Goal: Task Accomplishment & Management: Manage account settings

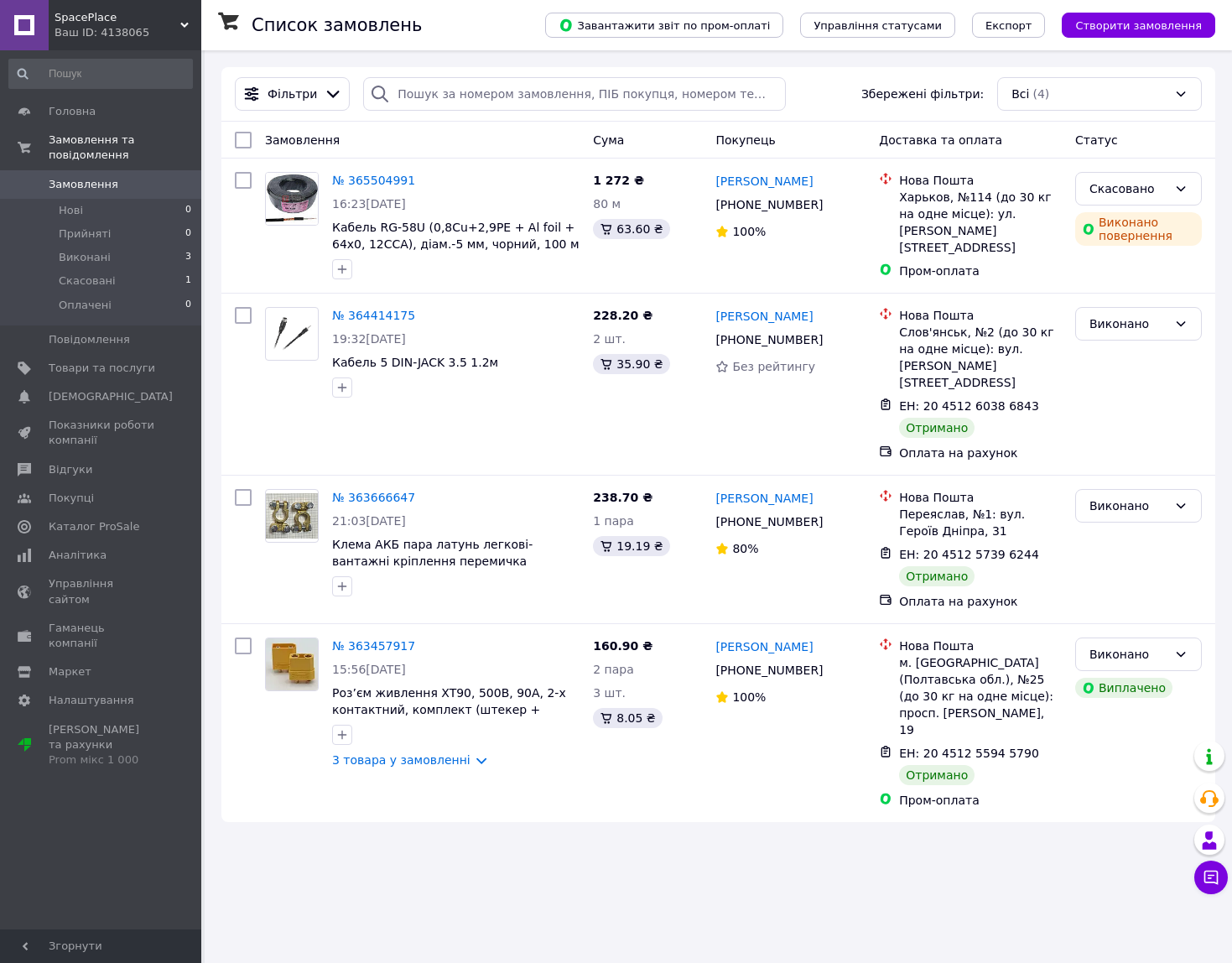
click at [86, 177] on span "Замовлення" at bounding box center [83, 184] width 70 height 15
click at [1213, 881] on icon at bounding box center [1211, 878] width 17 height 17
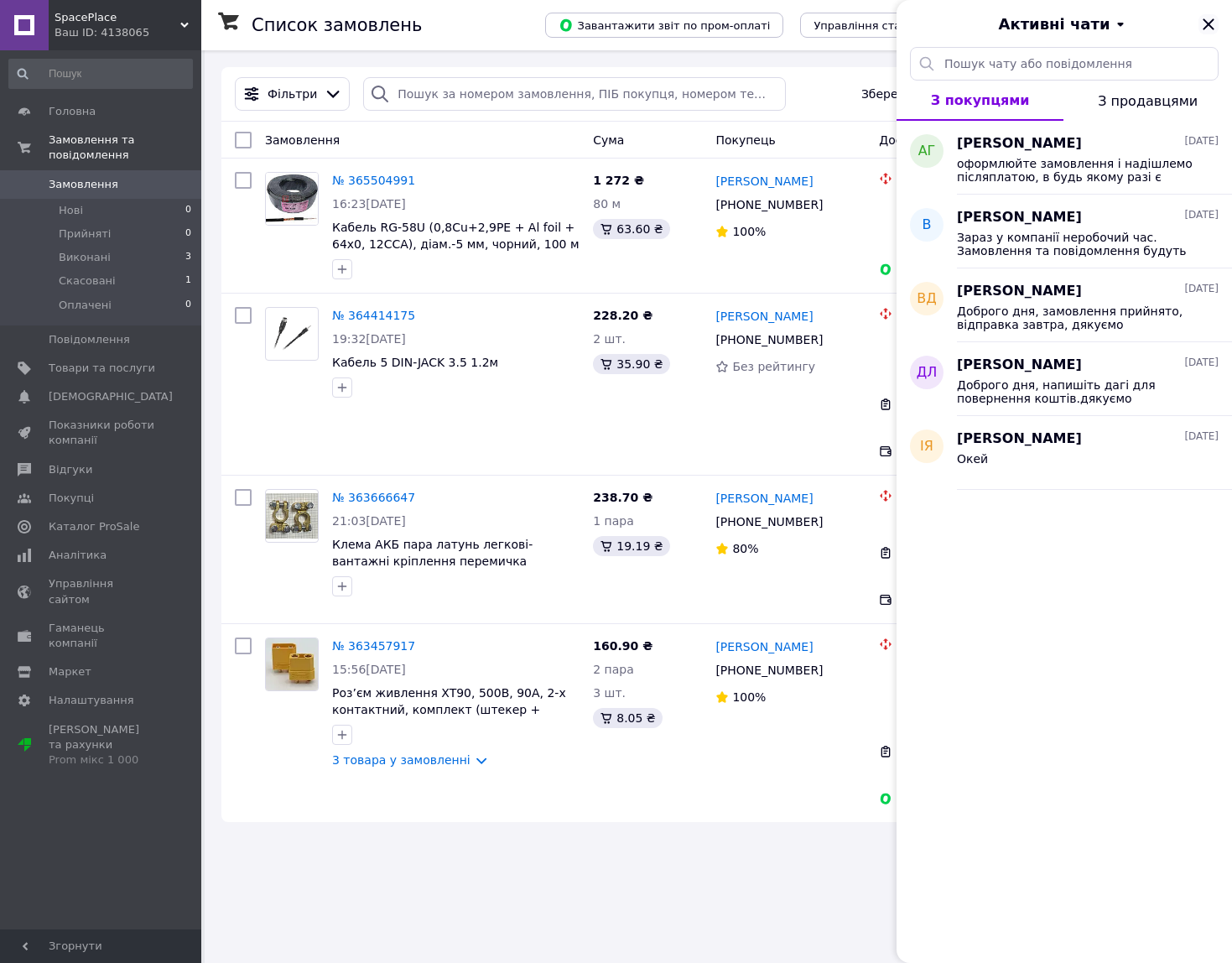
click at [1209, 25] on icon "Закрити" at bounding box center [1208, 24] width 11 height 11
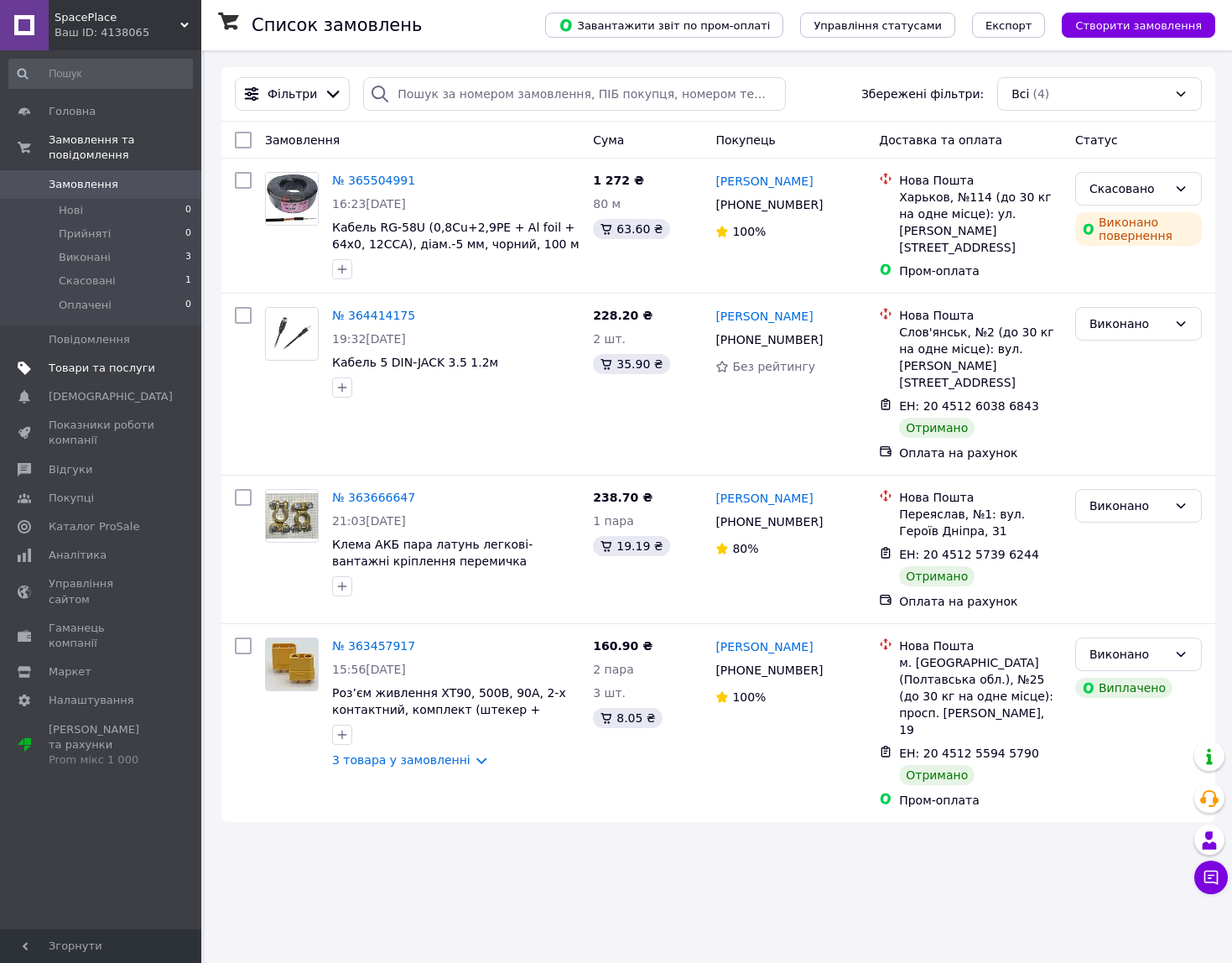
click at [77, 361] on span "Товари та послуги" at bounding box center [102, 368] width 107 height 15
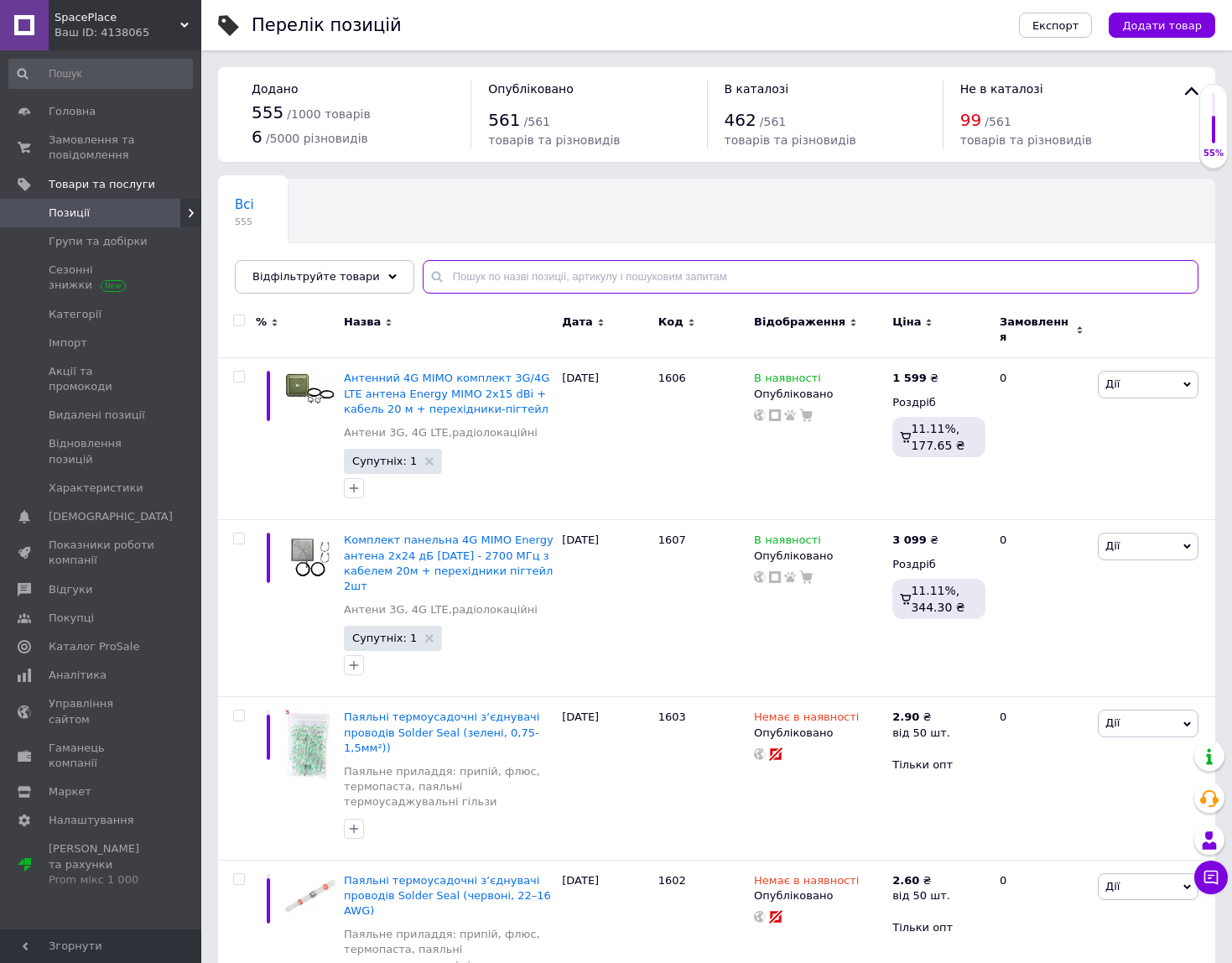
click at [425, 277] on input "text" at bounding box center [810, 277] width 776 height 34
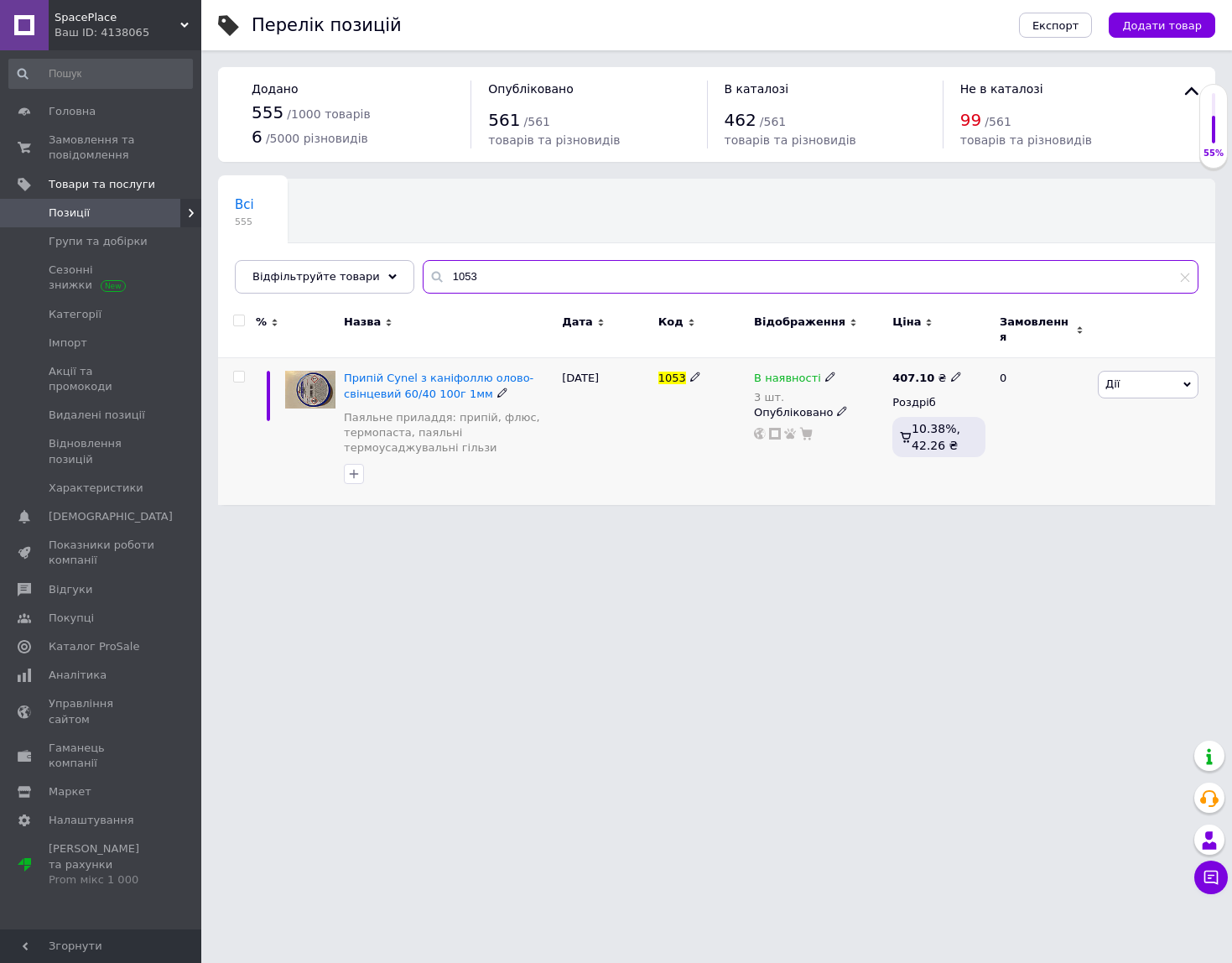
type input "1053"
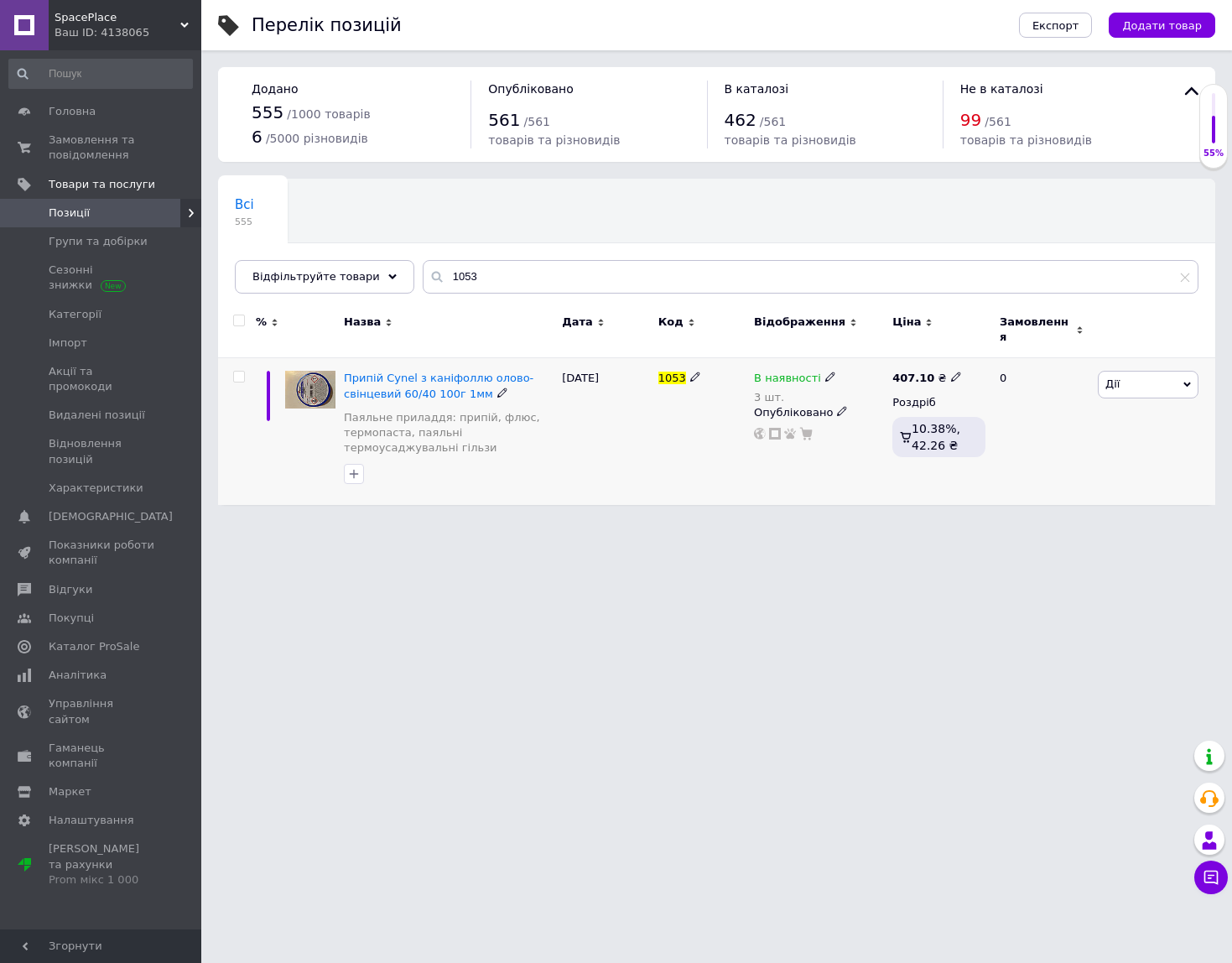
click at [826, 372] on icon at bounding box center [830, 376] width 10 height 10
drag, startPoint x: 871, startPoint y: 422, endPoint x: 842, endPoint y: 422, distance: 29.0
click at [842, 422] on input "3" at bounding box center [905, 430] width 128 height 34
type input "1"
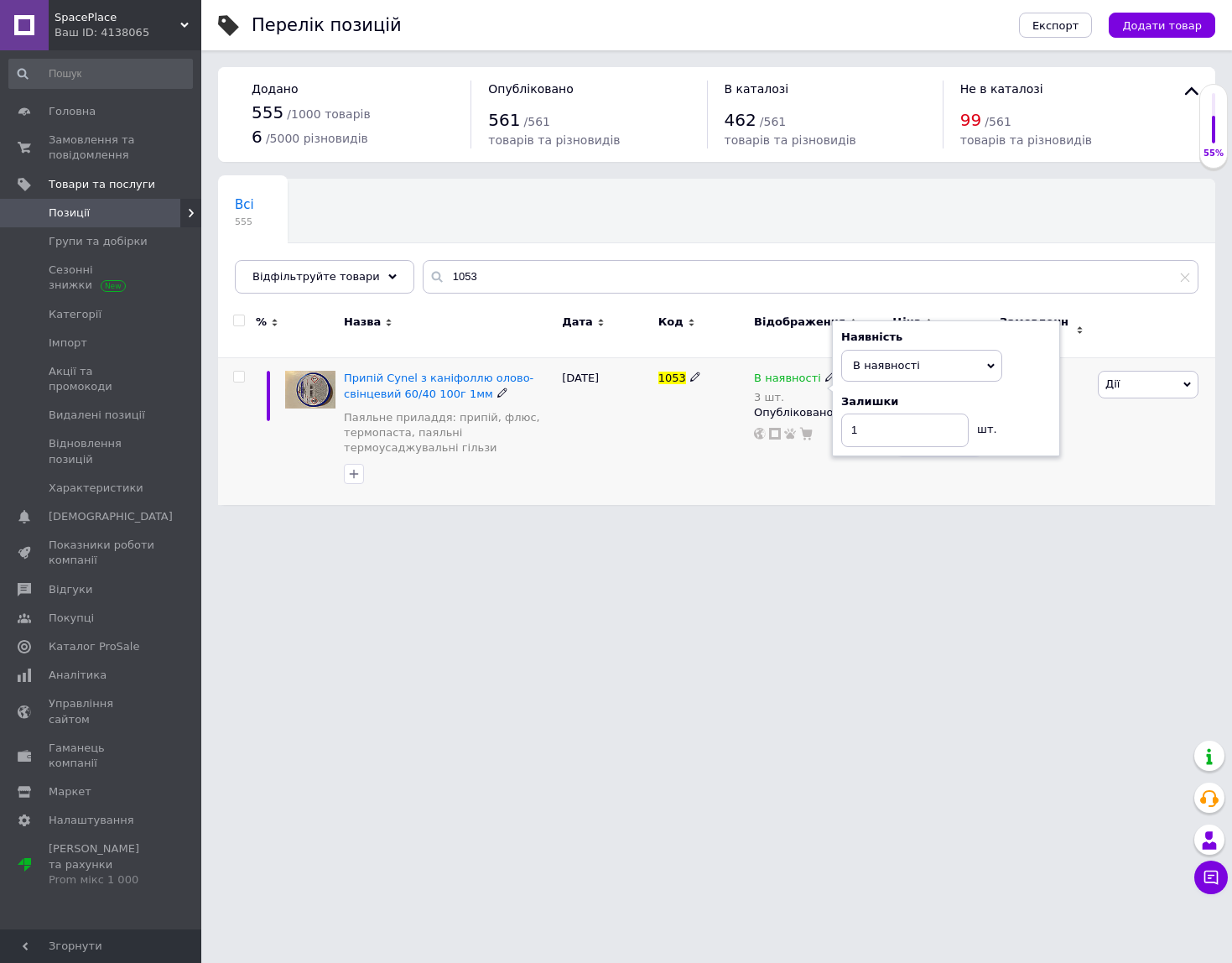
click at [613, 467] on div "12.10.2025" at bounding box center [605, 432] width 95 height 147
click at [951, 372] on icon at bounding box center [956, 376] width 10 height 10
drag, startPoint x: 976, startPoint y: 353, endPoint x: 1023, endPoint y: 355, distance: 47.0
click at [1023, 355] on input "407.1" at bounding box center [1030, 359] width 128 height 34
type input "399"
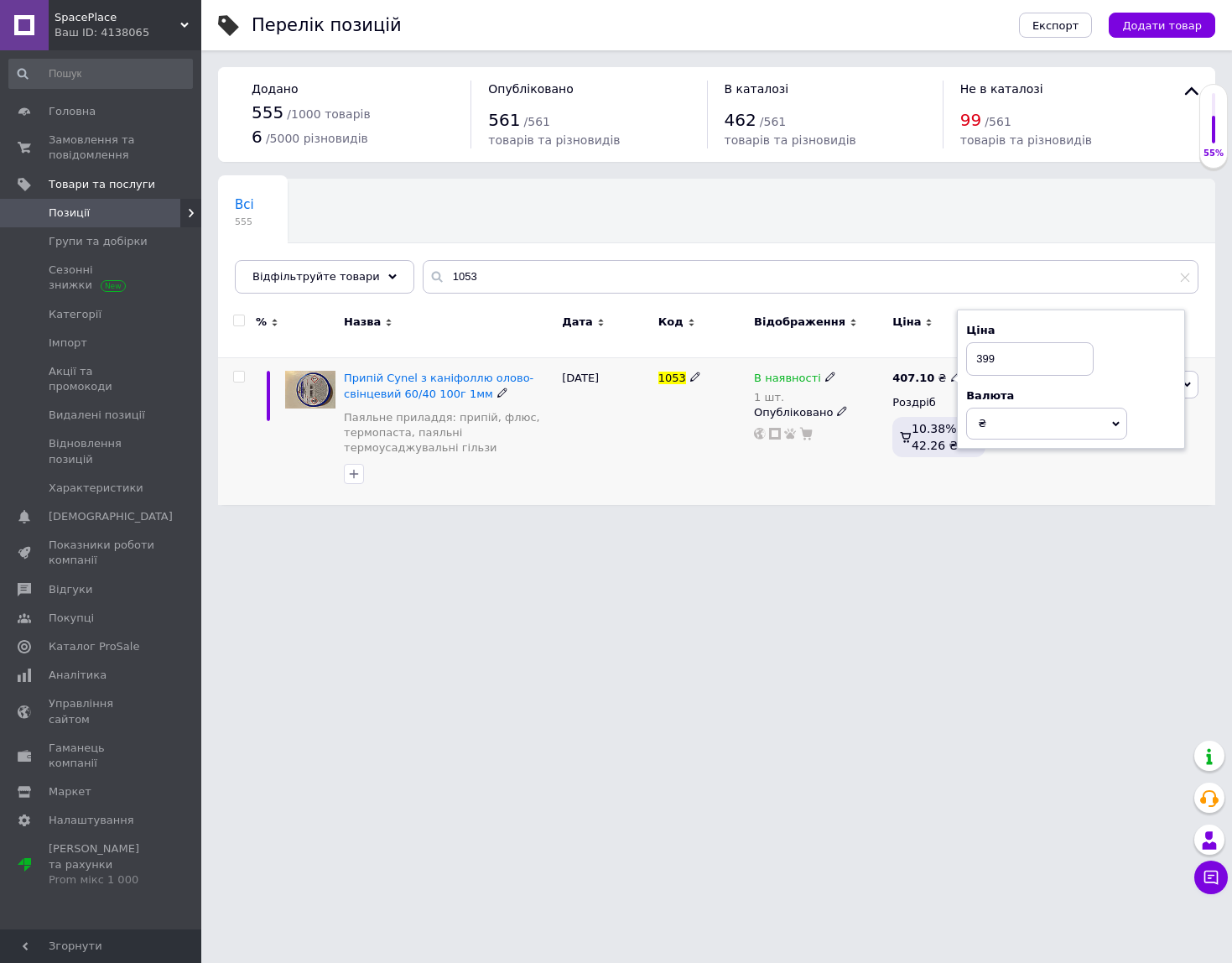
click at [743, 473] on div "1053" at bounding box center [702, 432] width 95 height 147
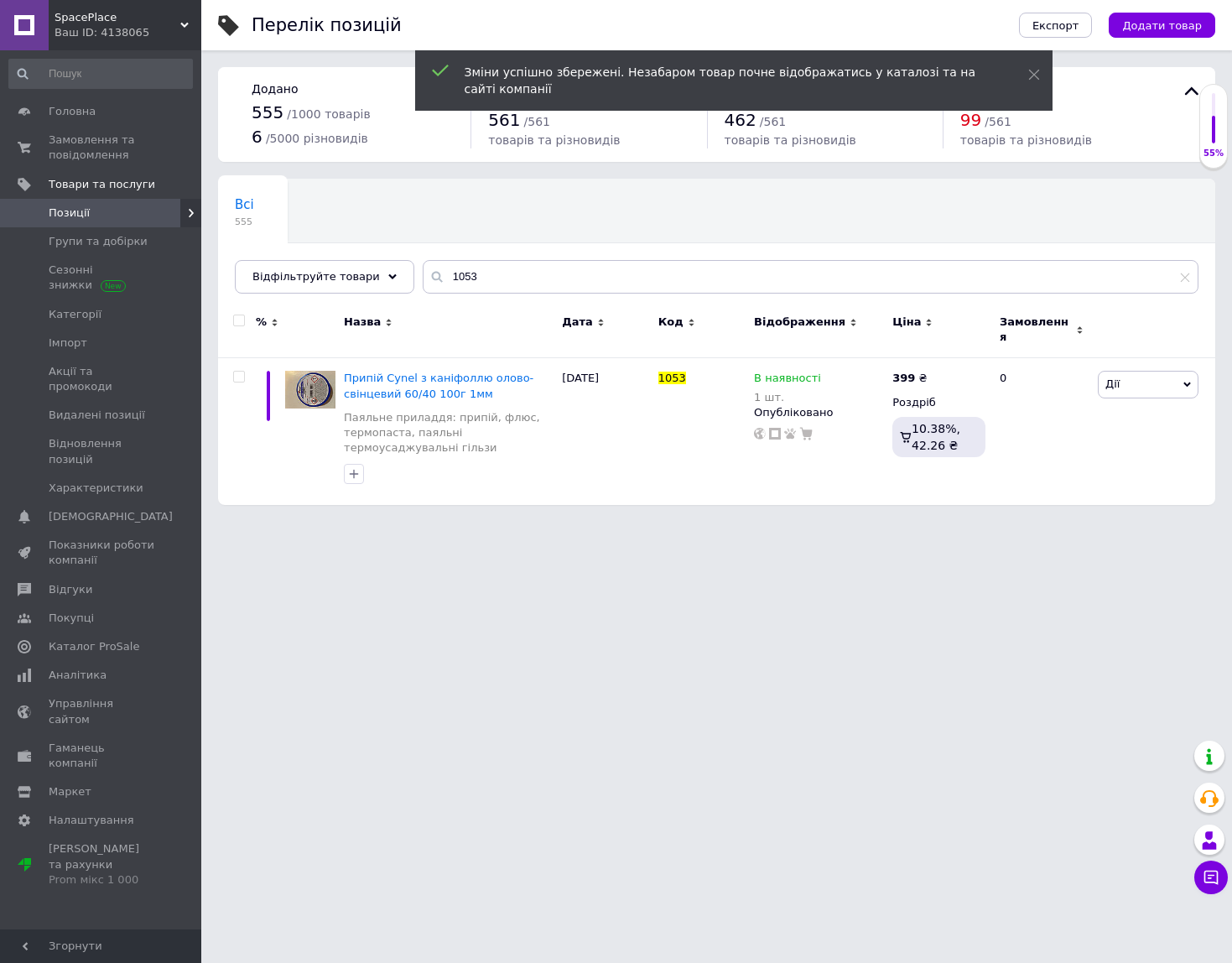
click at [95, 199] on link "Позиції" at bounding box center [101, 212] width 201 height 28
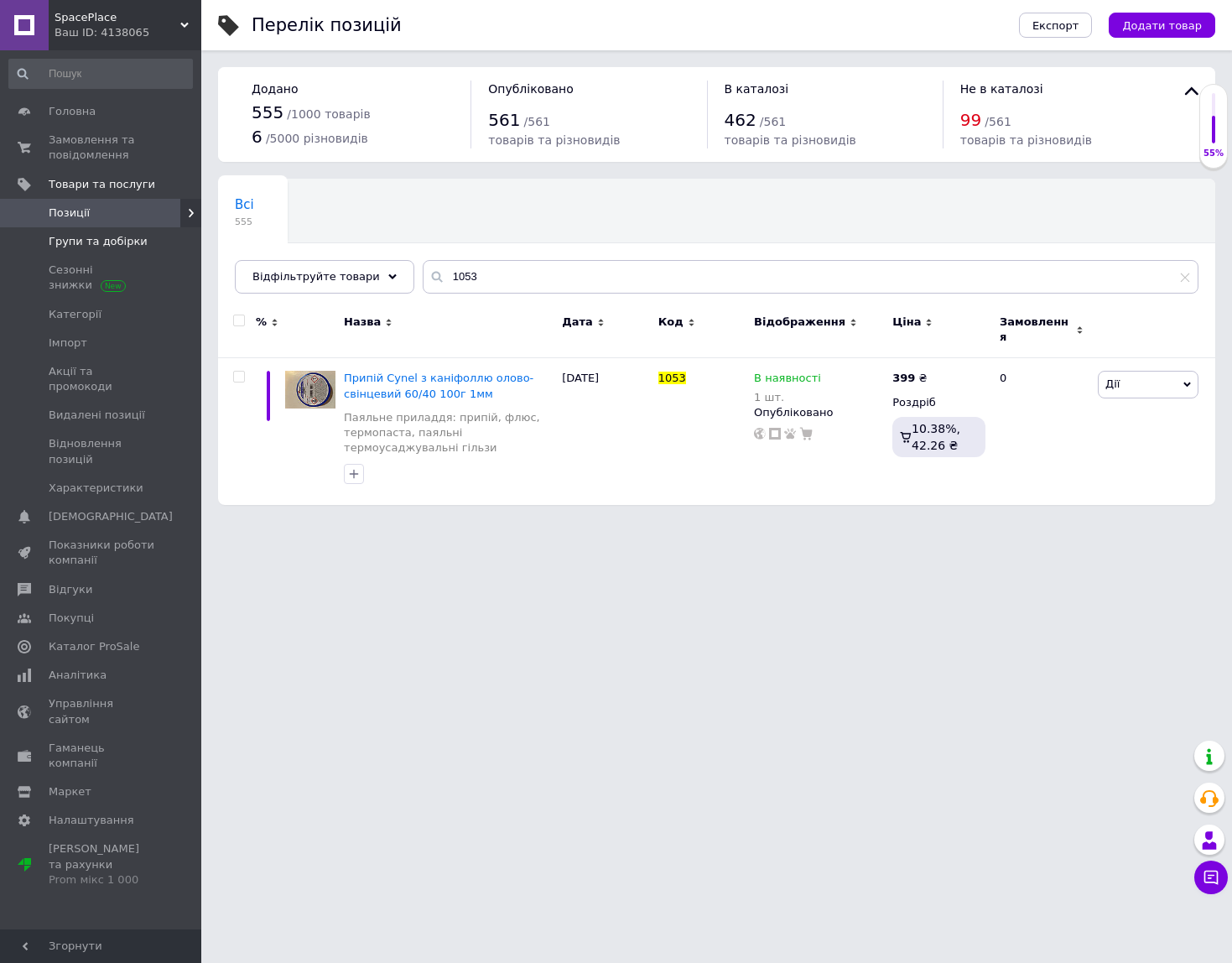
click at [68, 240] on span "Групи та добірки" at bounding box center [98, 241] width 99 height 15
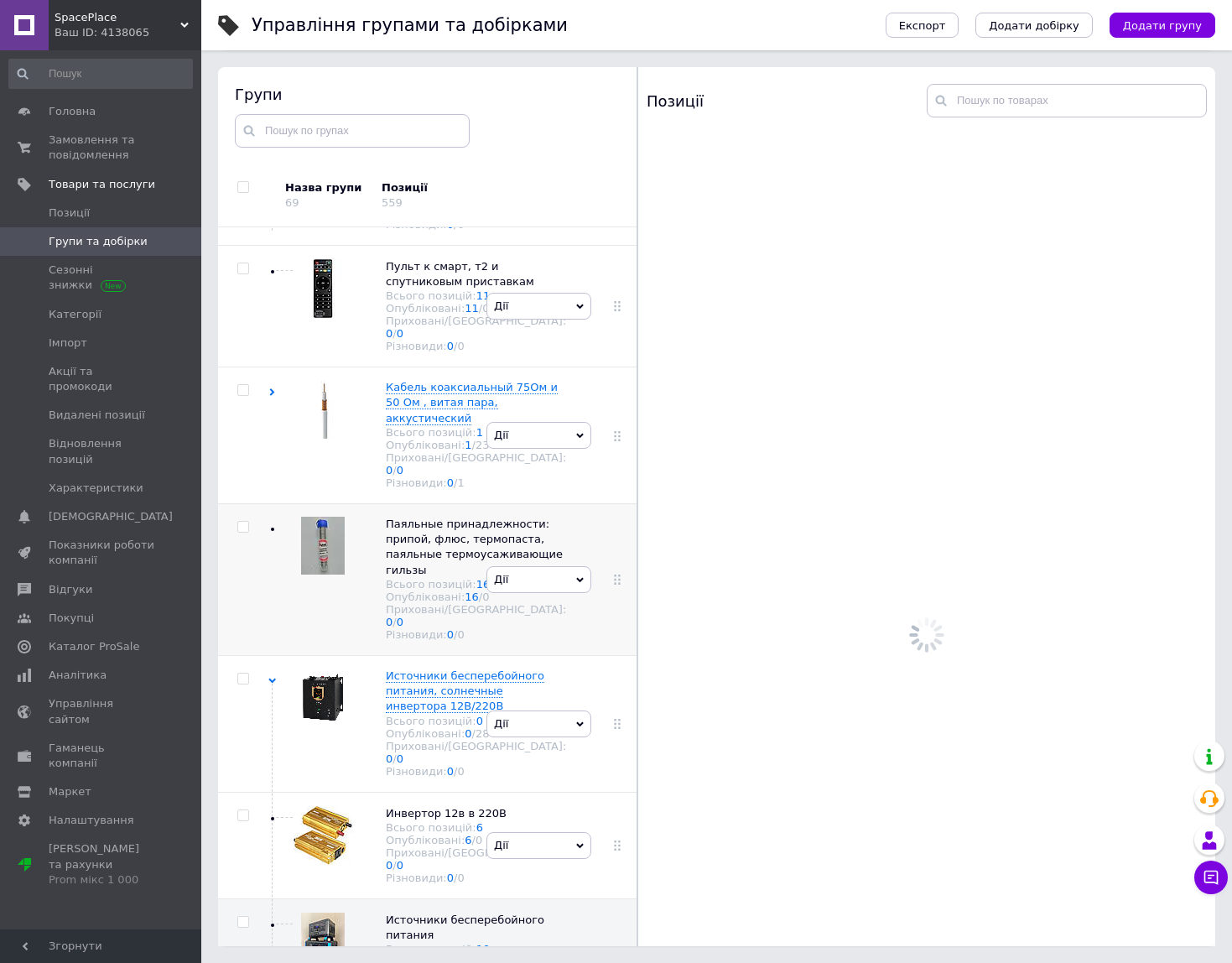
scroll to position [2275, 0]
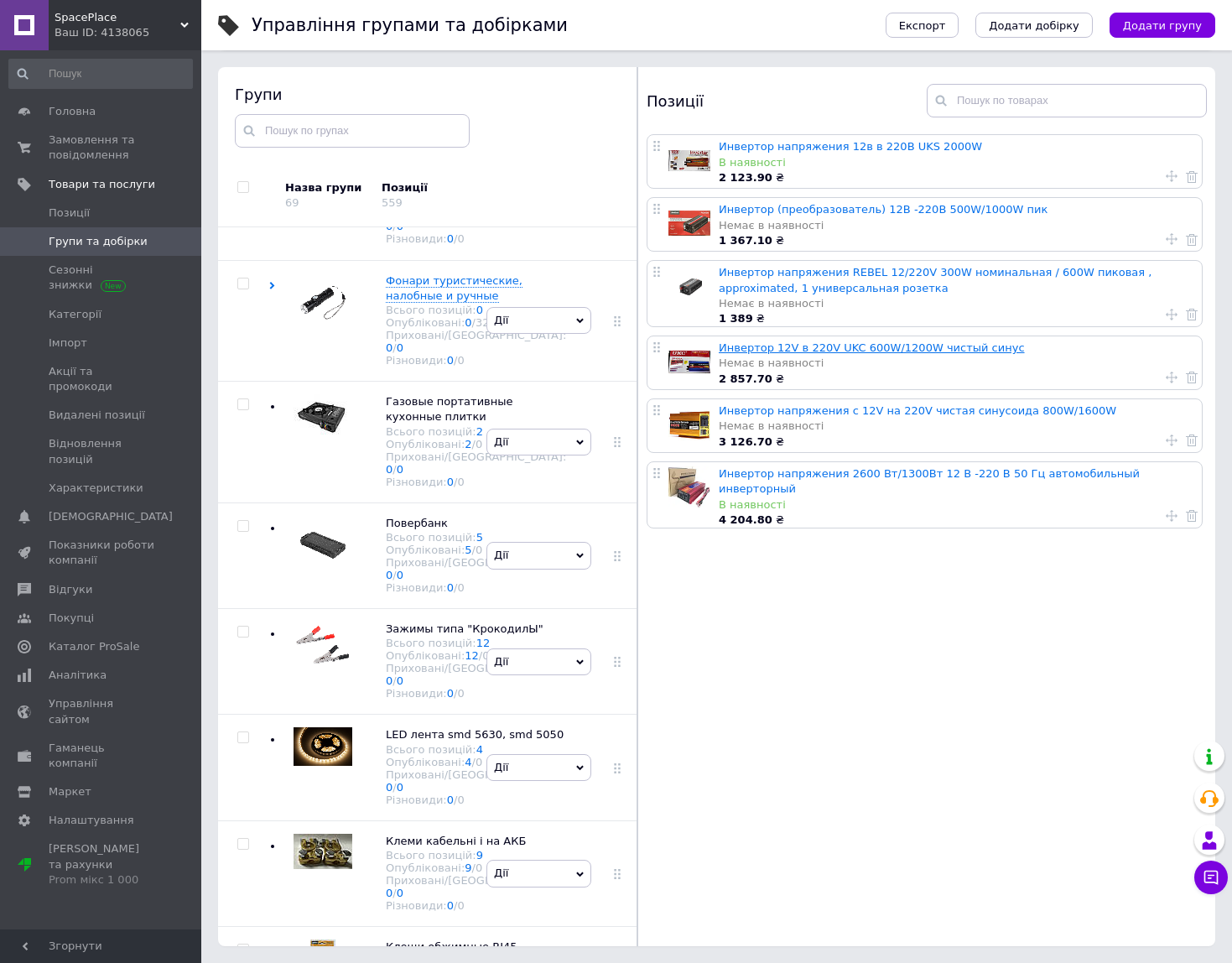
click at [801, 352] on link "Инвертор 12V в 220V UKC 600W/1200W чистый синус" at bounding box center [872, 348] width 306 height 13
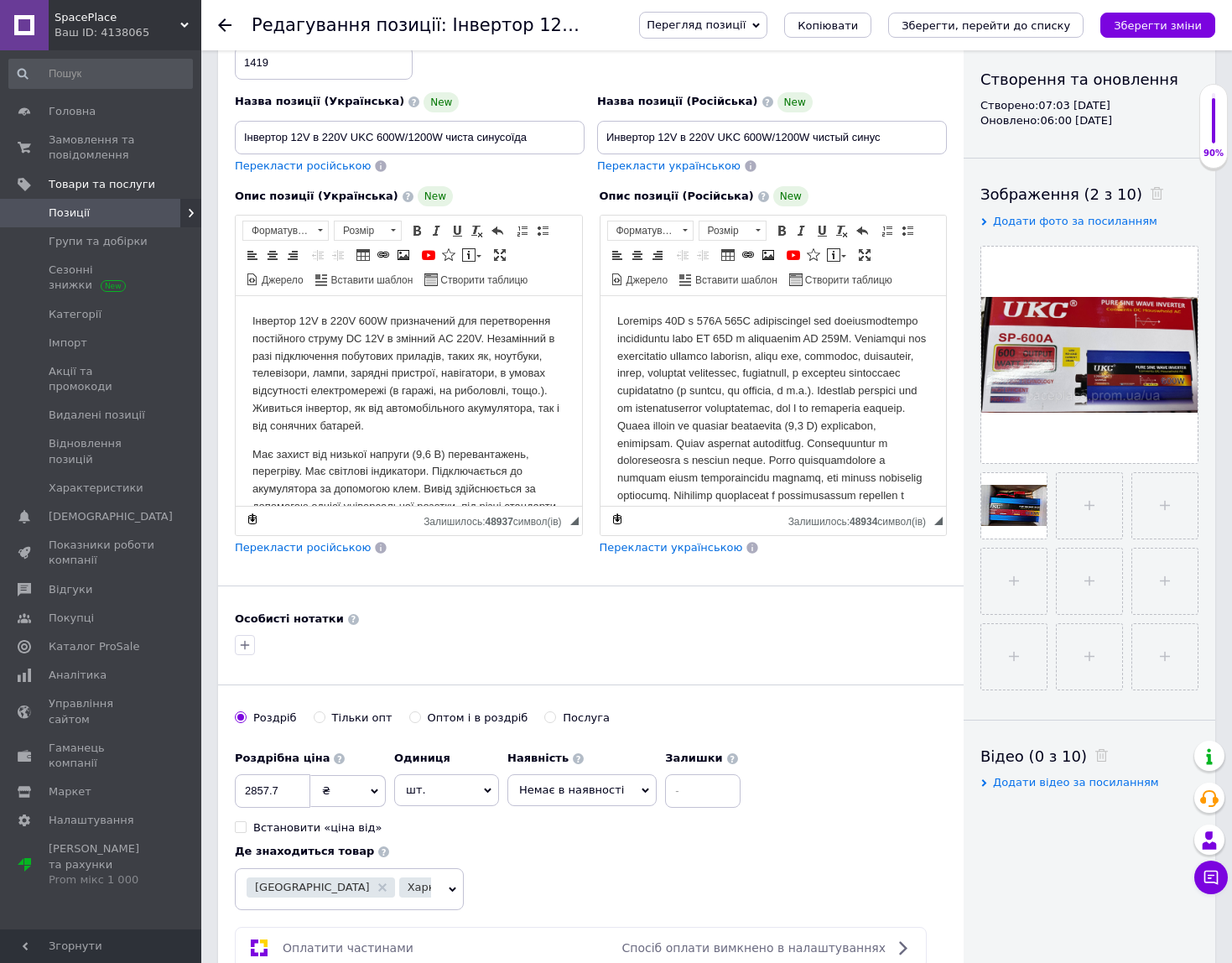
scroll to position [343, 0]
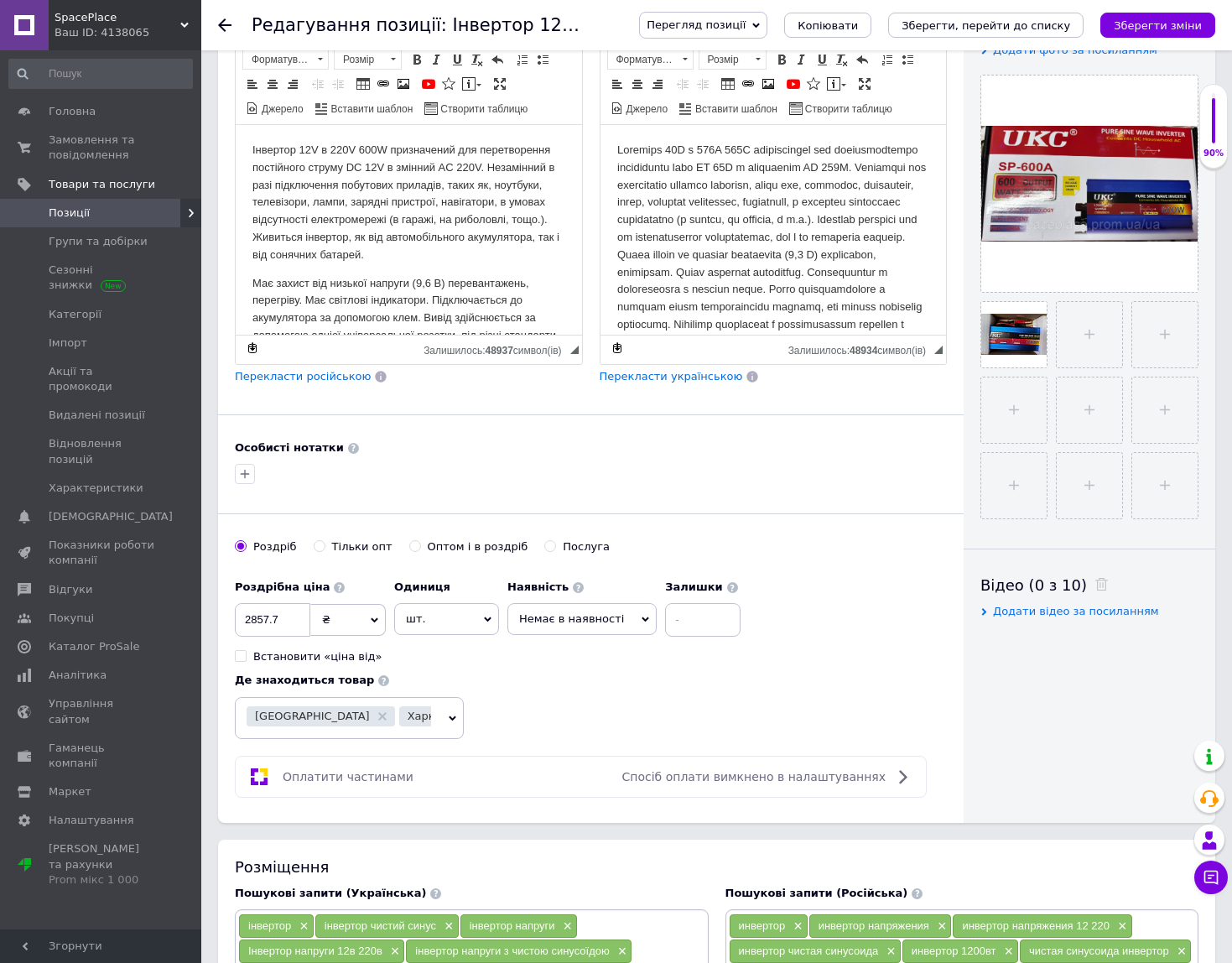
click at [587, 617] on span "Немає в наявності" at bounding box center [572, 619] width 105 height 13
click at [563, 652] on li "В наявності" at bounding box center [582, 654] width 148 height 24
click at [1152, 24] on icon "Зберегти зміни" at bounding box center [1158, 25] width 88 height 13
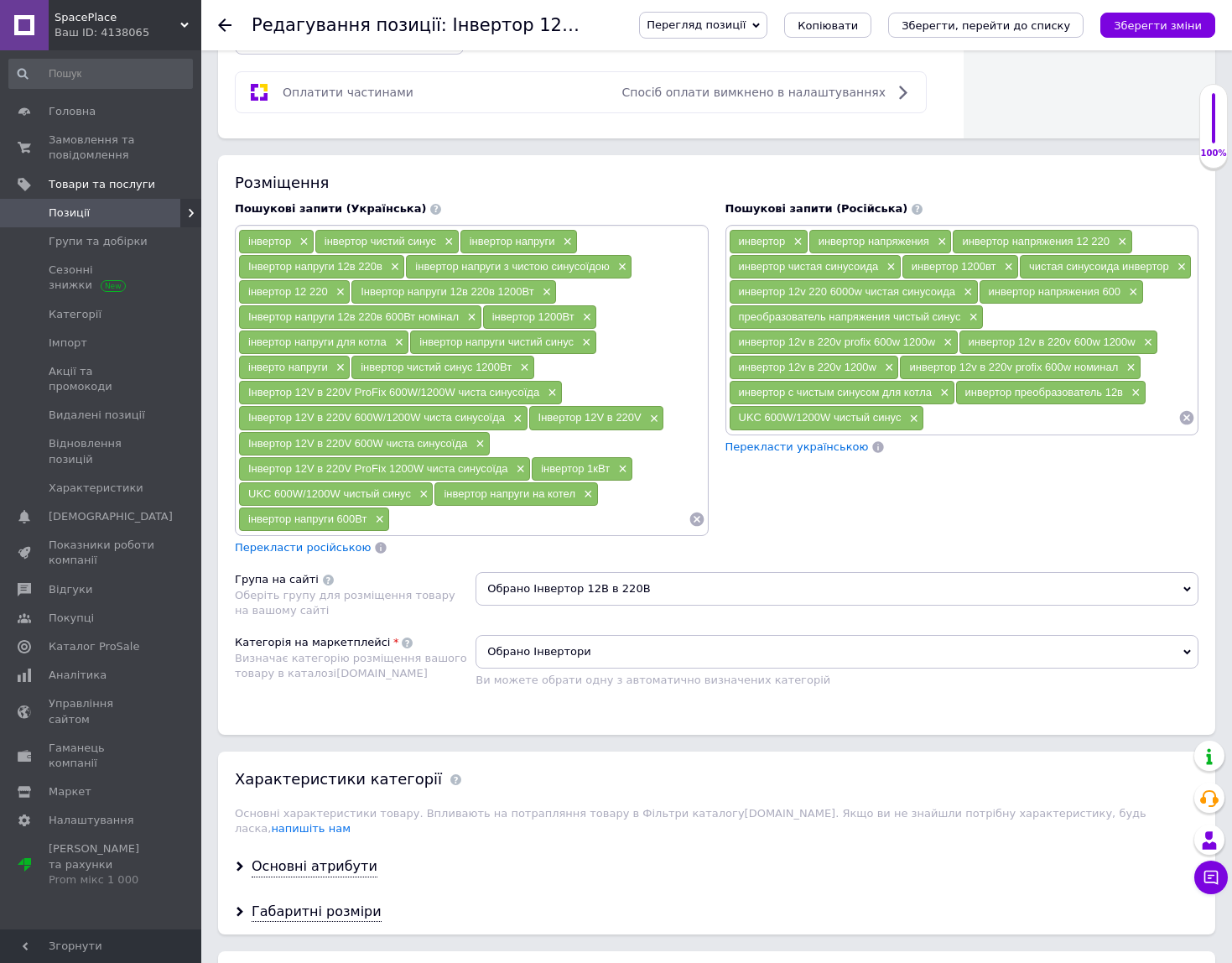
scroll to position [1369, 0]
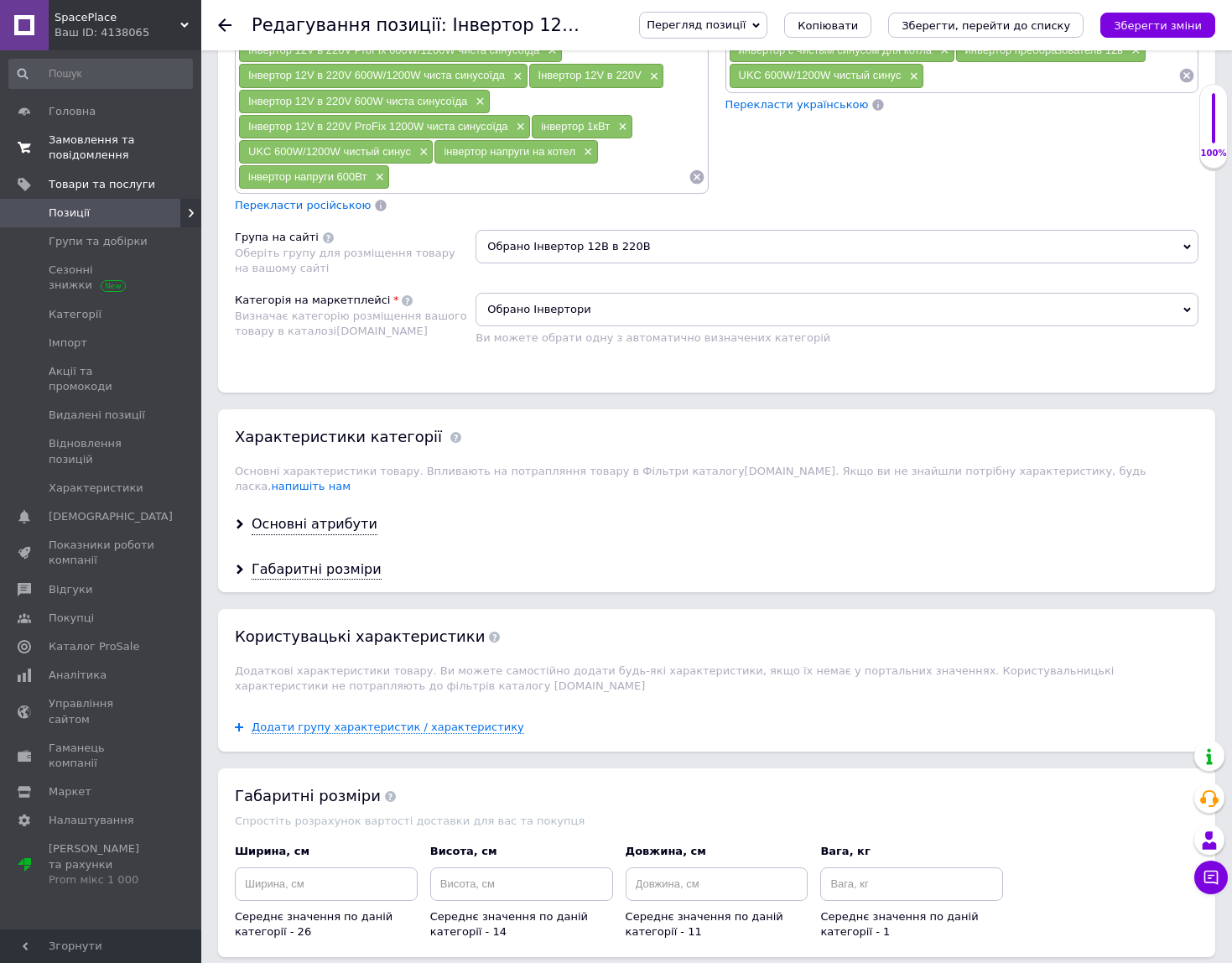
click at [104, 151] on span "Замовлення та повідомлення" at bounding box center [102, 147] width 107 height 30
